Goal: Task Accomplishment & Management: Use online tool/utility

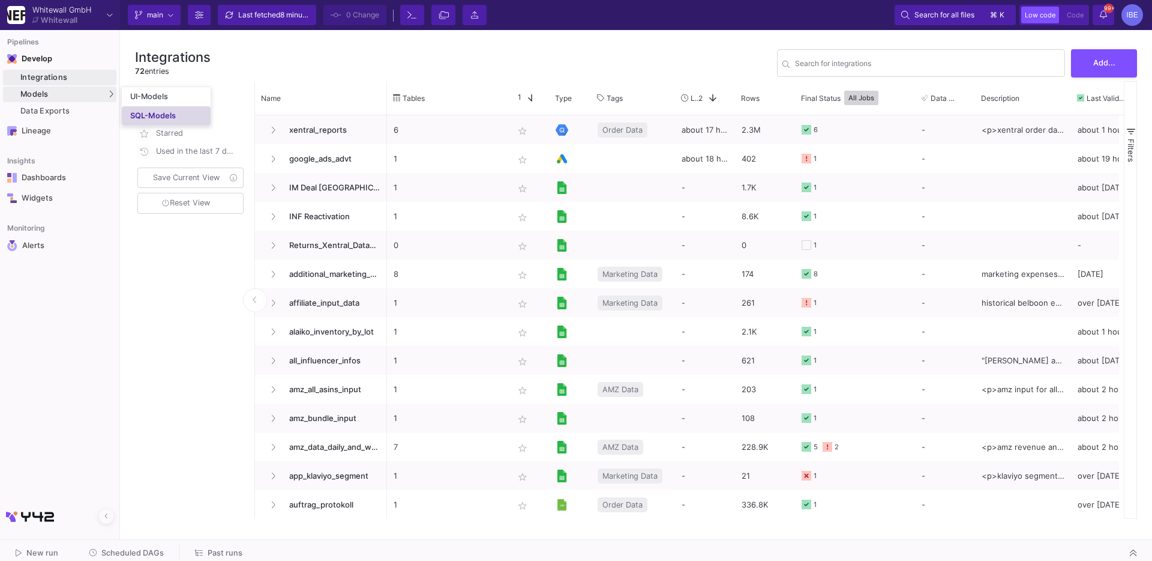
click at [140, 109] on link "SQL-Models" at bounding box center [166, 115] width 89 height 19
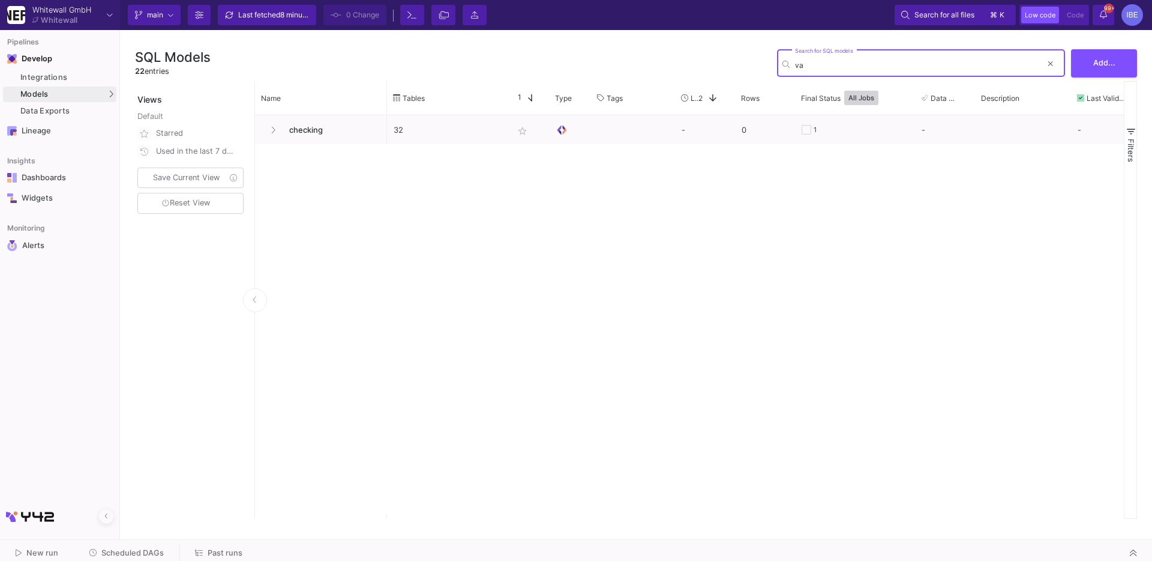
type input "v"
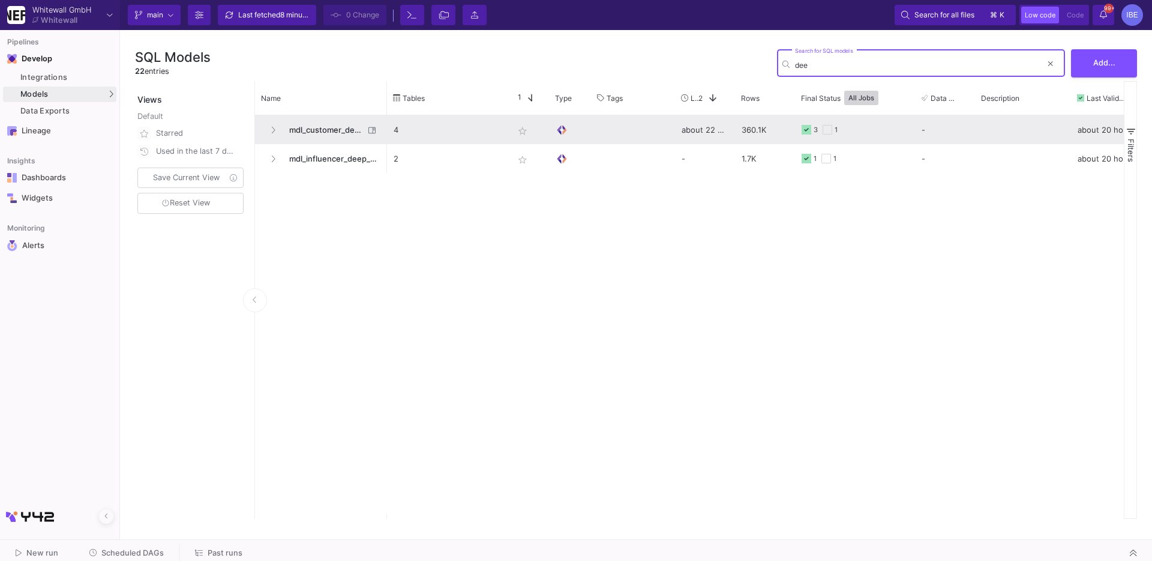
type input "dee"
click at [298, 126] on span "mdl_customer_deep_dive" at bounding box center [323, 130] width 82 height 28
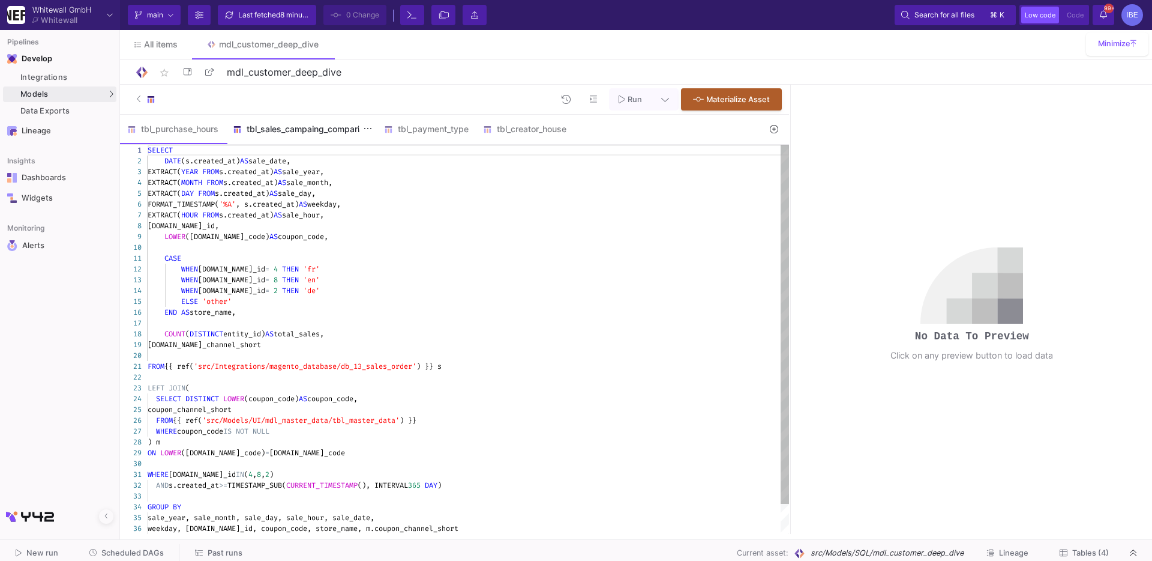
click at [310, 127] on div "tbl_sales_campaing_comparing" at bounding box center [301, 129] width 137 height 10
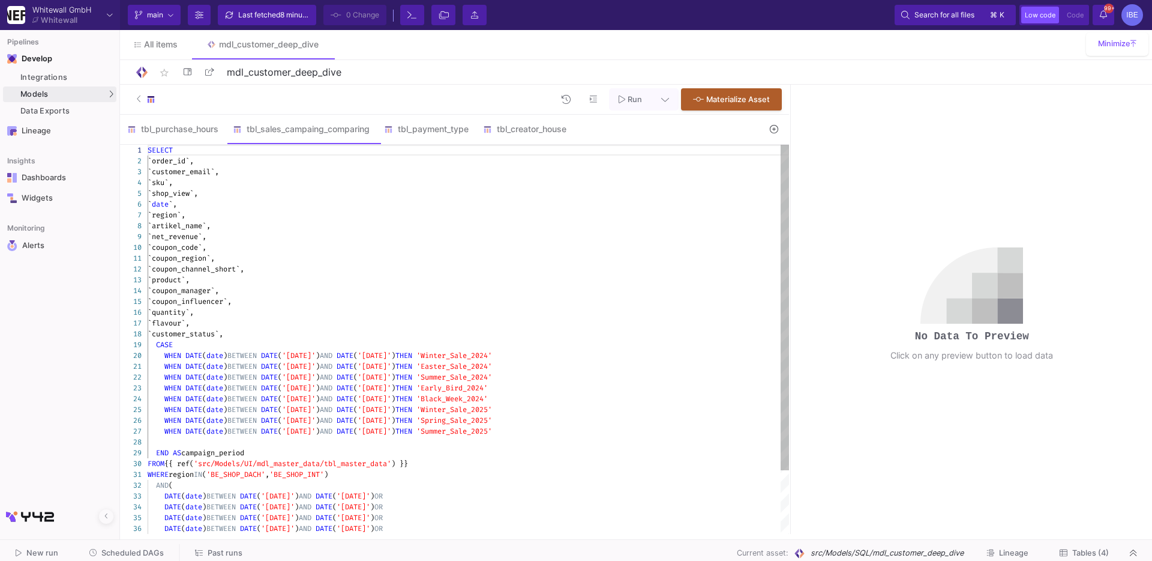
click at [449, 228] on div "`artikel_name`," at bounding box center [469, 225] width 642 height 11
click at [394, 272] on div "`coupon_channel_short`," at bounding box center [469, 268] width 642 height 11
type textarea "SELECT `order_id`, `customer_email`, `sku`, `shop_view`, `date`, `region`, `art…"
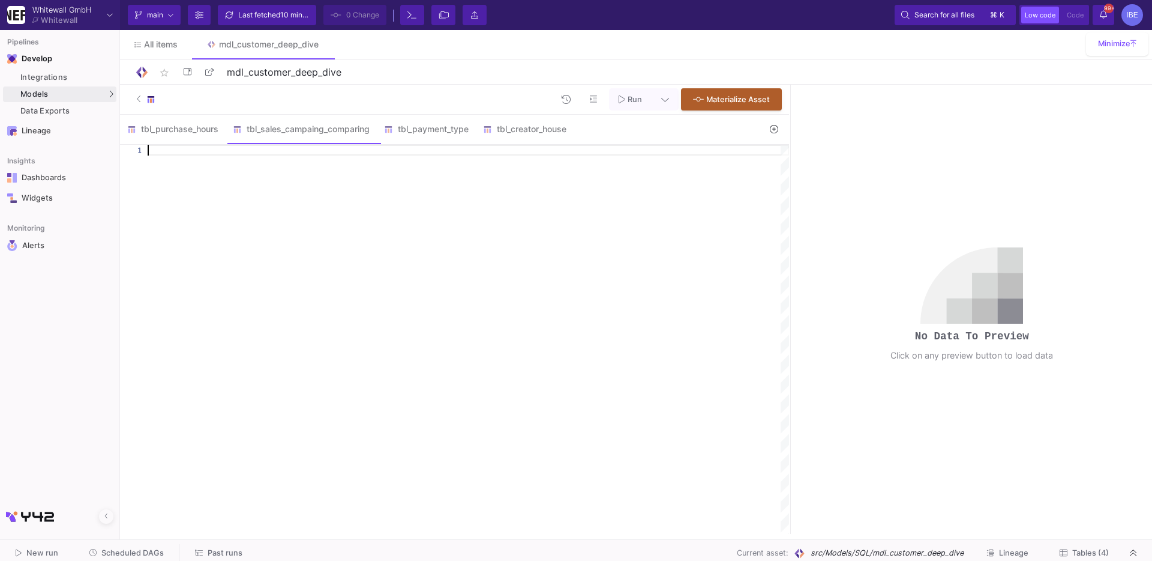
paste textarea "DATE(date) BETWEEN DATE('[DATE]') AND DATE('[DATE]') ) AND product NOT IN ('Dis…"
type textarea "DATE(date) BETWEEN DATE('[DATE]') AND DATE('[DATE]') ) AND product NOT IN ('Dis…"
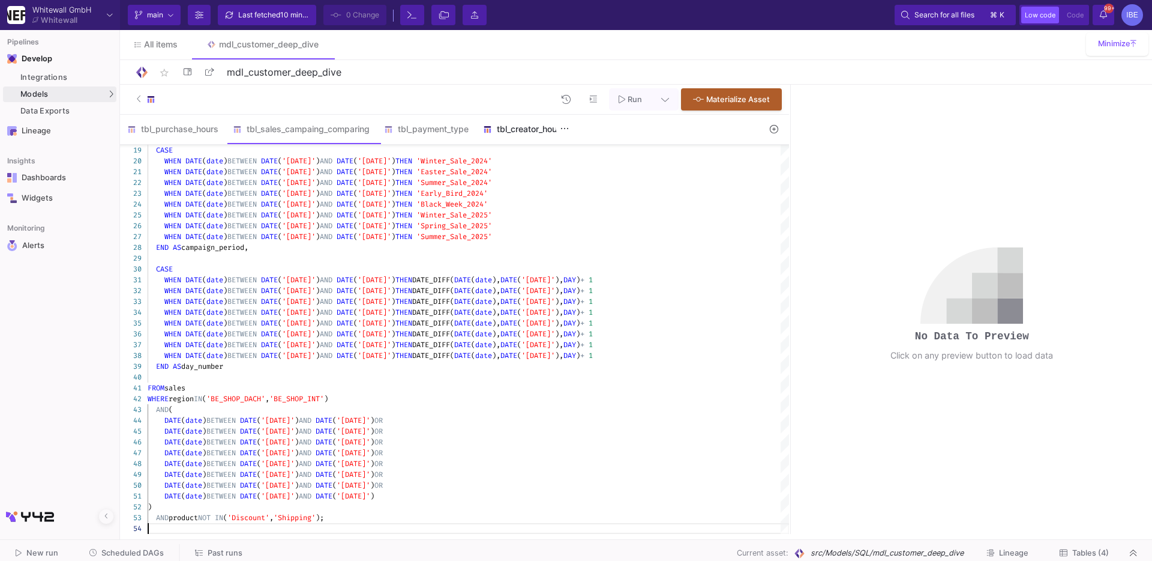
click at [538, 126] on div "tbl_creator_house" at bounding box center [524, 129] width 83 height 10
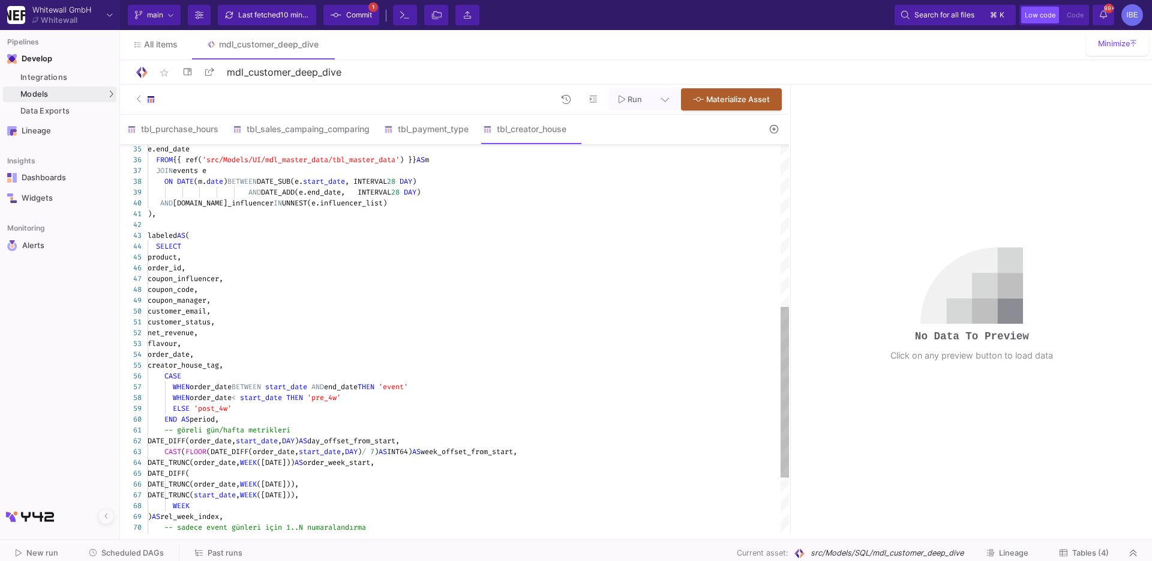
type textarea "[DOMAIN_NAME]_revenue, DATE([DOMAIN_NAME]) AS order_date, e.creator_house_tag, …"
drag, startPoint x: 415, startPoint y: 161, endPoint x: 204, endPoint y: 157, distance: 211.3
click at [204, 157] on textarea "[DOMAIN_NAME]_revenue, DATE([DOMAIN_NAME]) AS order_date, e.creator_house_tag, …" at bounding box center [204, 159] width 1 height 11
click at [204, 157] on div "35 36 37 38 39 40 41 42 43 44 45 46 47 48 49 50 51 52 53 54 55 56 57 58 59 60 6…" at bounding box center [454, 339] width 669 height 389
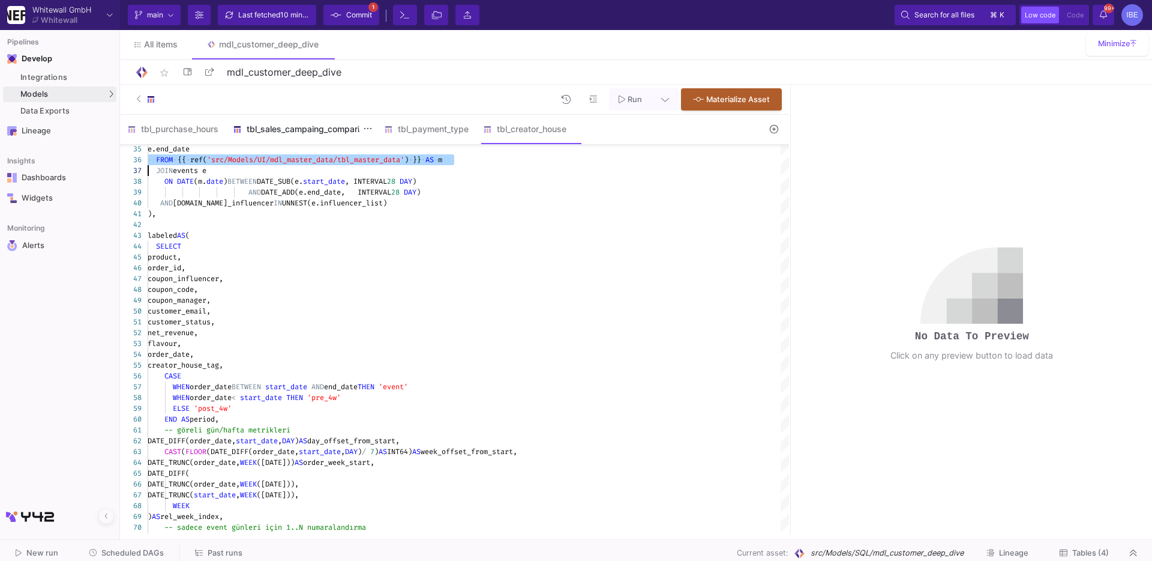
click at [321, 133] on div "tbl_sales_campaing_comparing" at bounding box center [301, 129] width 137 height 10
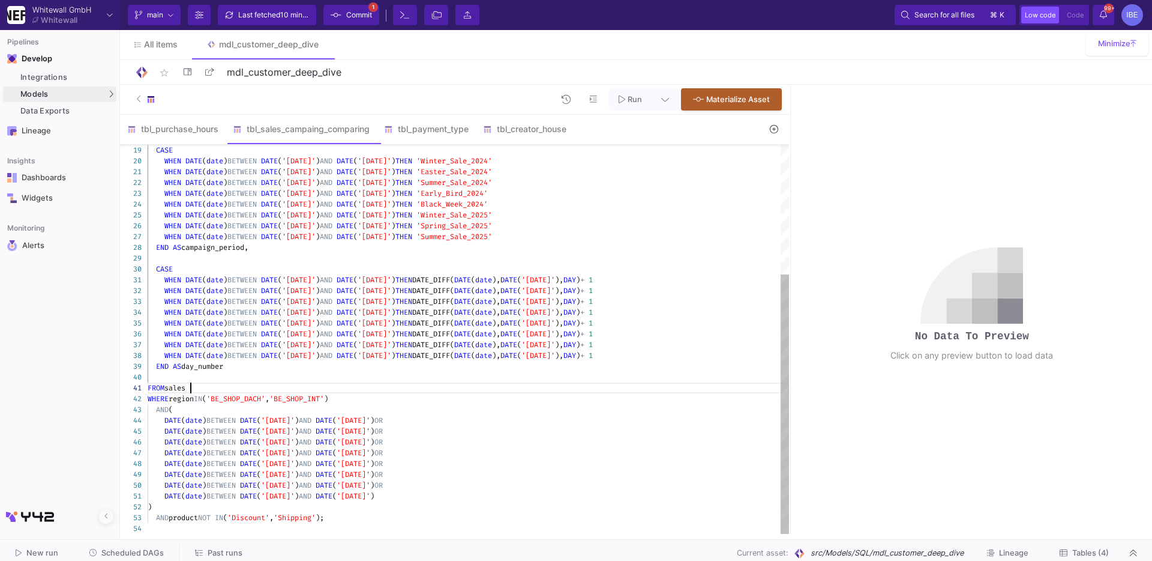
click at [206, 388] on div "FROM sales" at bounding box center [469, 387] width 642 height 11
paste textarea "FROM {{ ref('src/Models/UI/mdl_master_data/tbl_master_data') }} AS m"
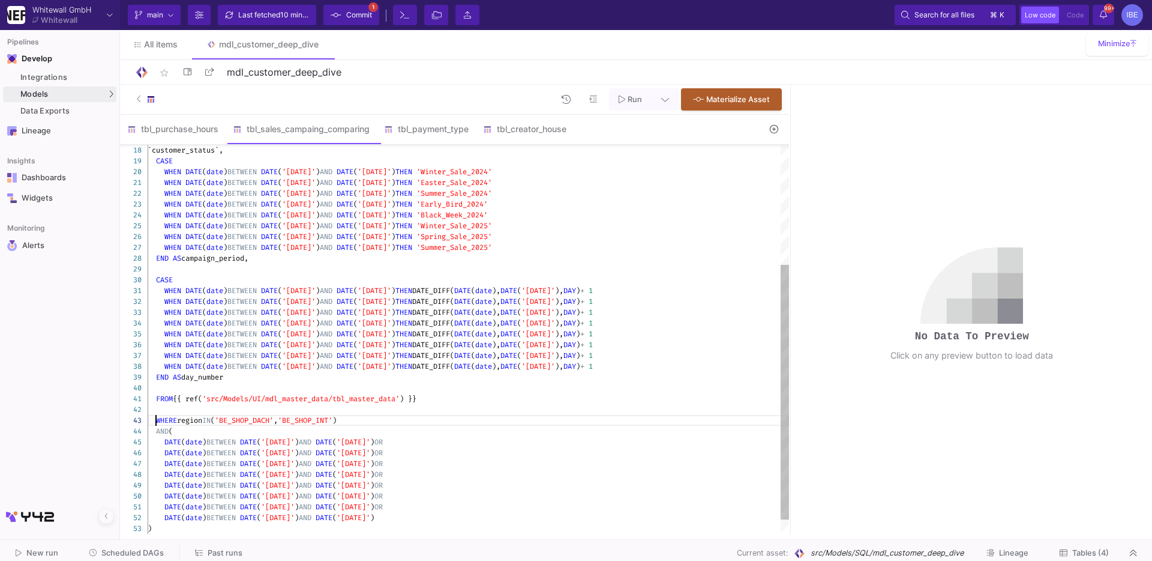
scroll to position [21, 8]
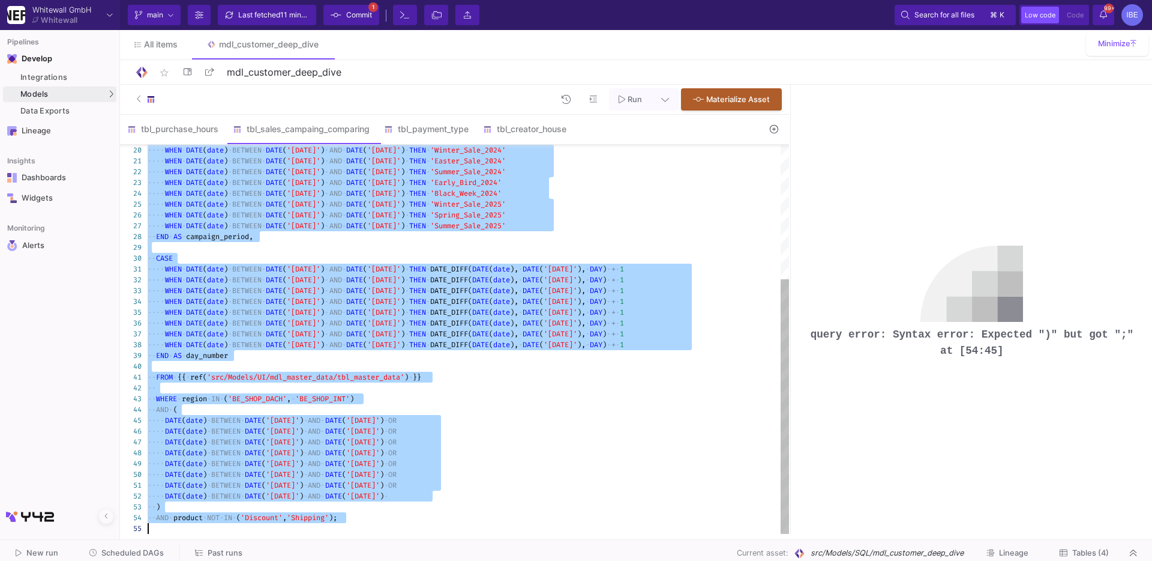
click at [408, 529] on div at bounding box center [469, 528] width 642 height 11
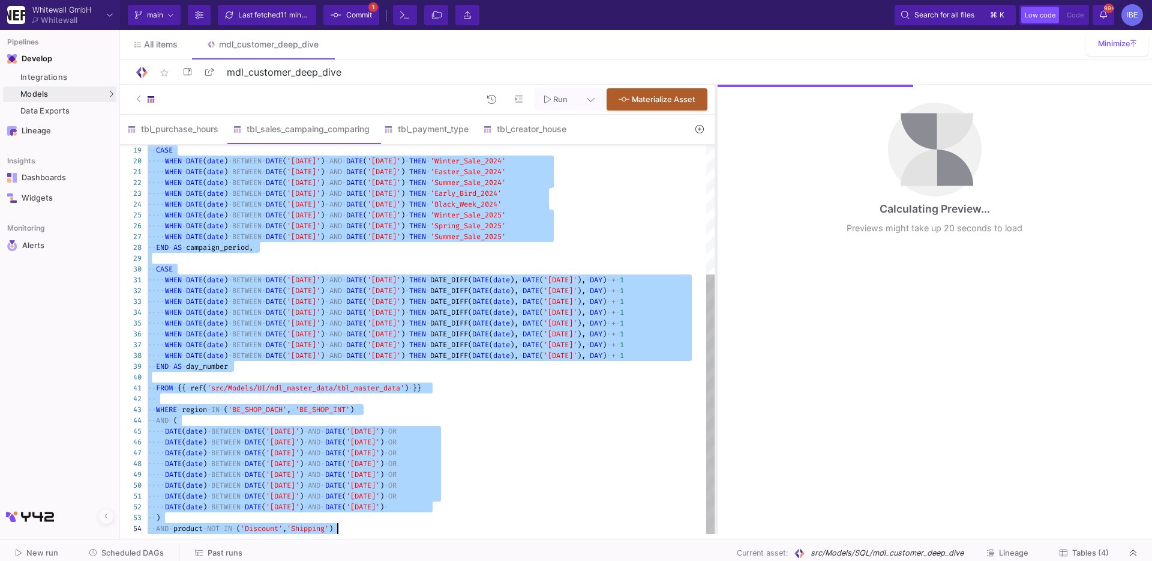
drag, startPoint x: 789, startPoint y: 198, endPoint x: 714, endPoint y: 197, distance: 75.0
click at [715, 197] on div at bounding box center [716, 309] width 3 height 449
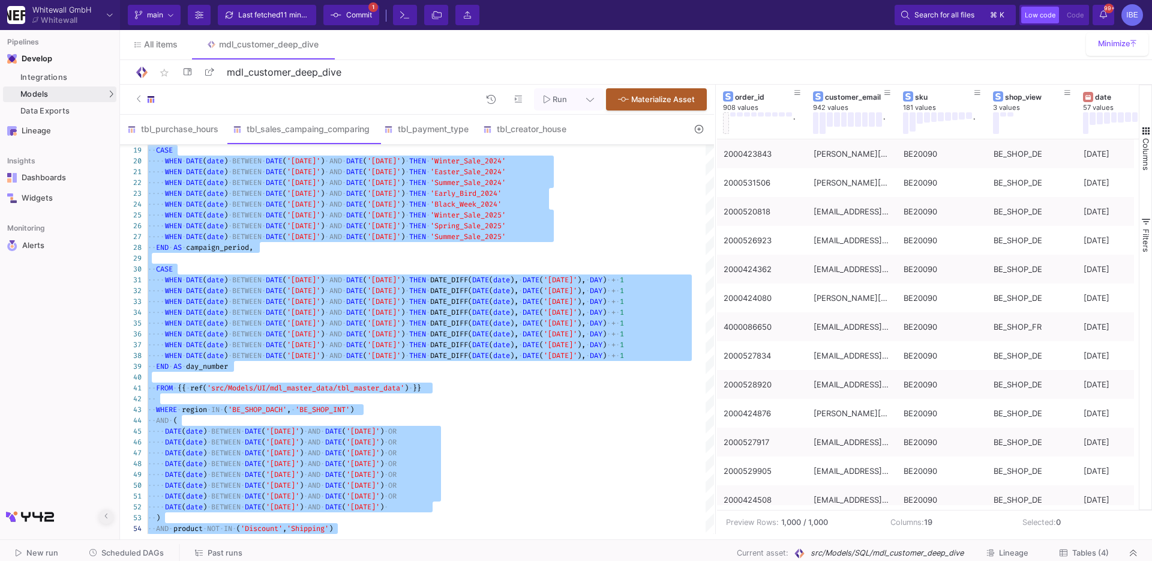
type textarea "SELECT `order_id`, `customer_email`, `sku`, `shop_view`, `date`, `region`, `art…"
click at [109, 517] on button at bounding box center [106, 516] width 14 height 14
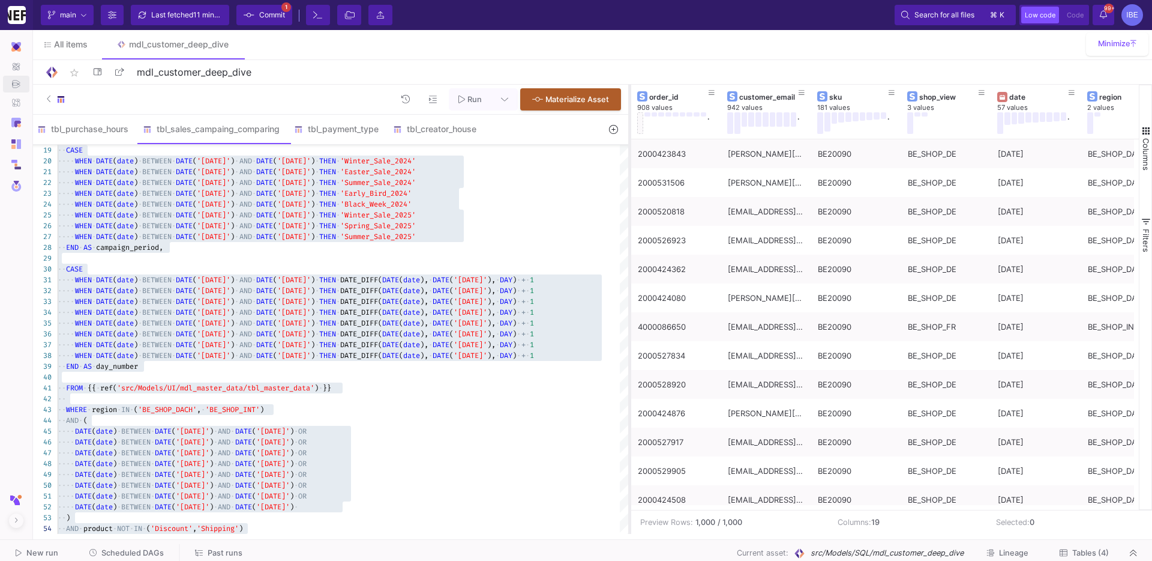
drag, startPoint x: 677, startPoint y: 184, endPoint x: 630, endPoint y: 182, distance: 47.4
click at [630, 182] on div at bounding box center [629, 309] width 3 height 449
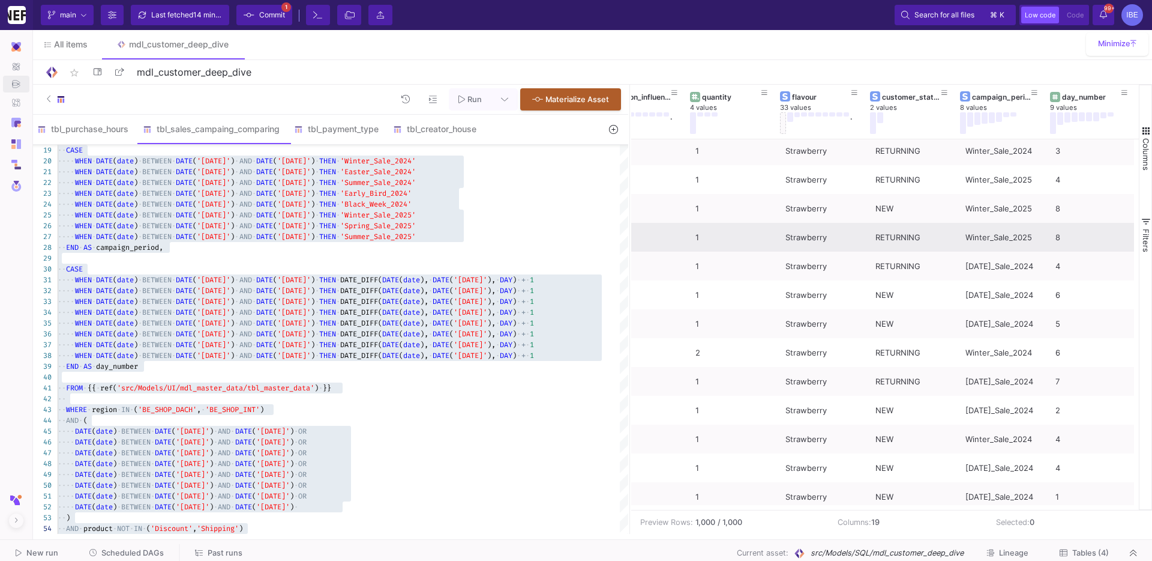
scroll to position [546, 0]
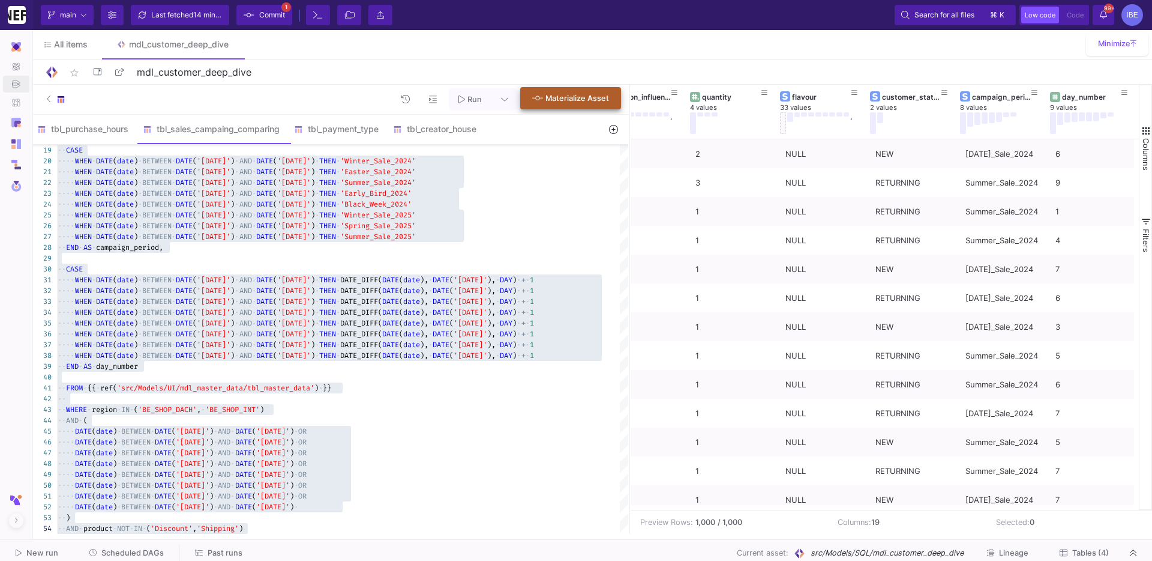
click at [578, 99] on span "Materialize Asset" at bounding box center [578, 98] width 64 height 9
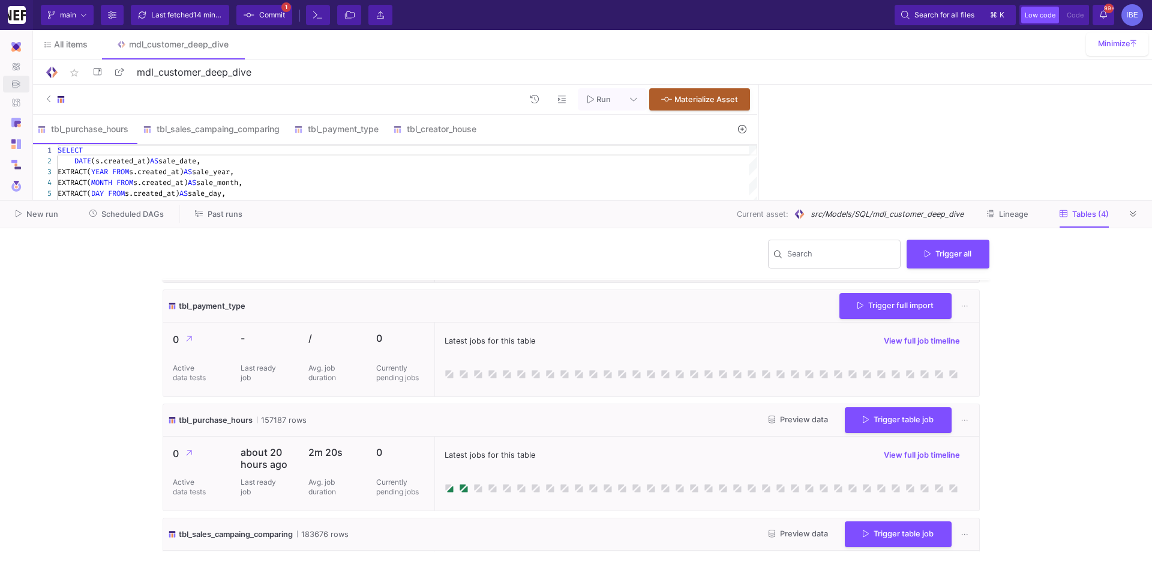
scroll to position [179, 0]
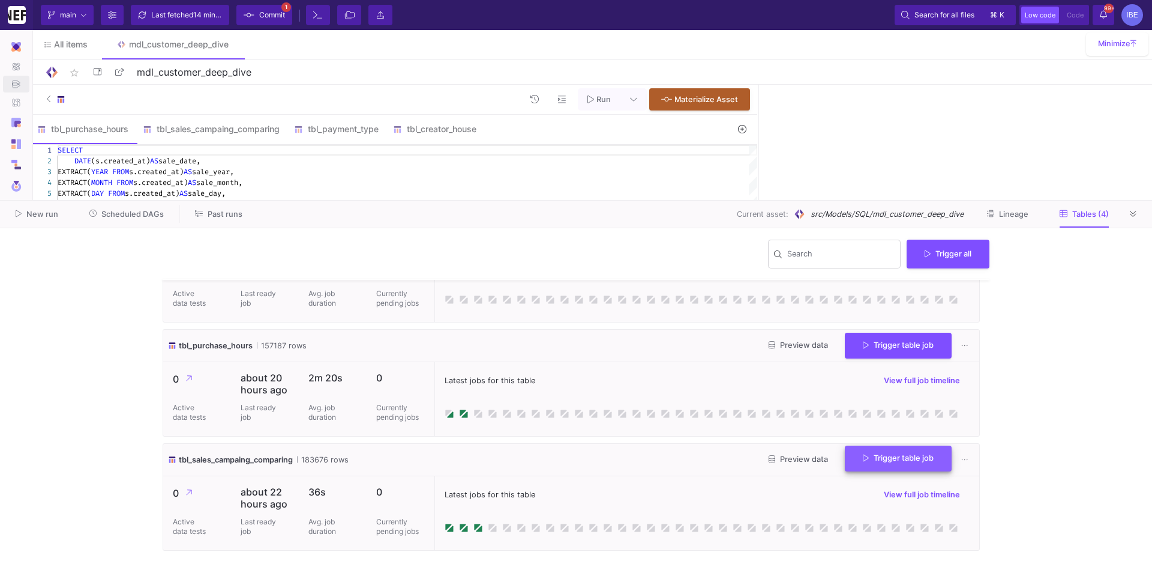
click at [863, 462] on fa-icon at bounding box center [866, 458] width 6 height 9
click at [865, 480] on button "Full import" at bounding box center [889, 489] width 100 height 29
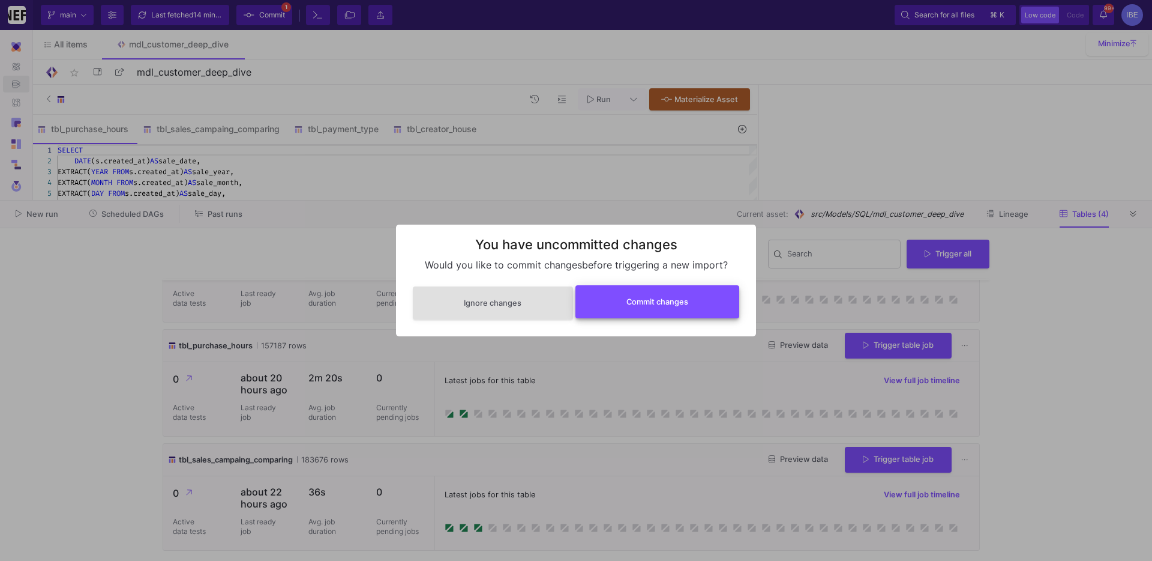
click at [709, 310] on button "Commit changes" at bounding box center [658, 301] width 164 height 33
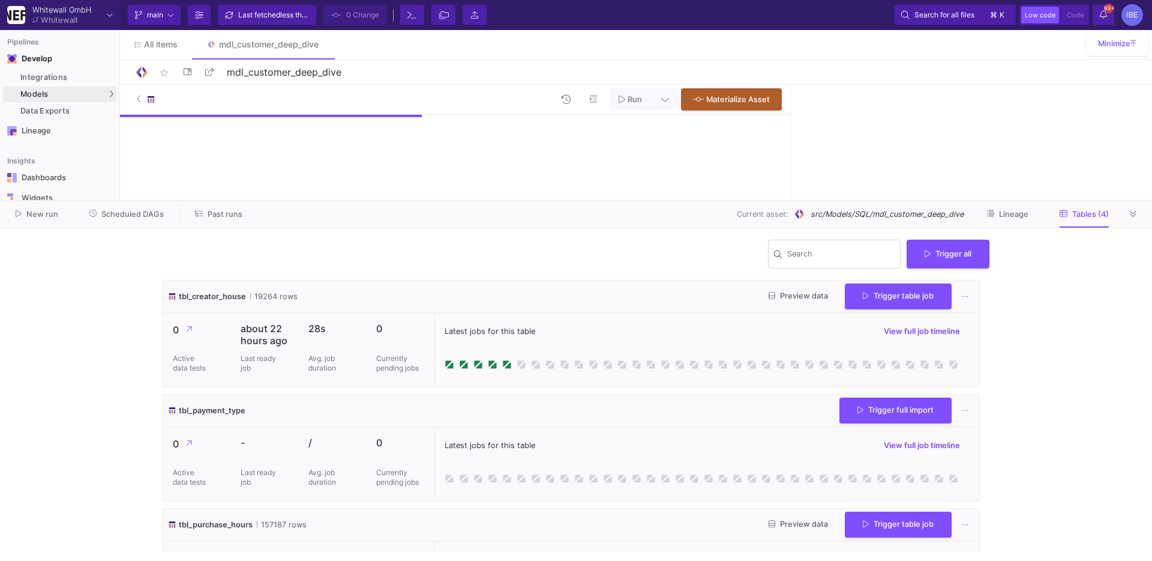
scroll to position [179, 0]
